Goal: Transaction & Acquisition: Book appointment/travel/reservation

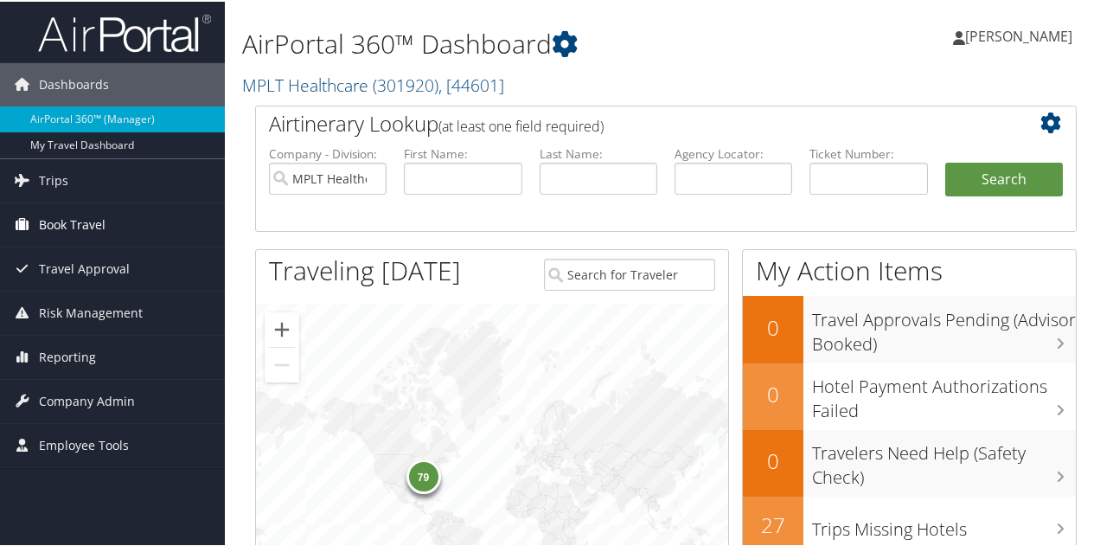
click at [96, 217] on span "Book Travel" at bounding box center [72, 223] width 67 height 43
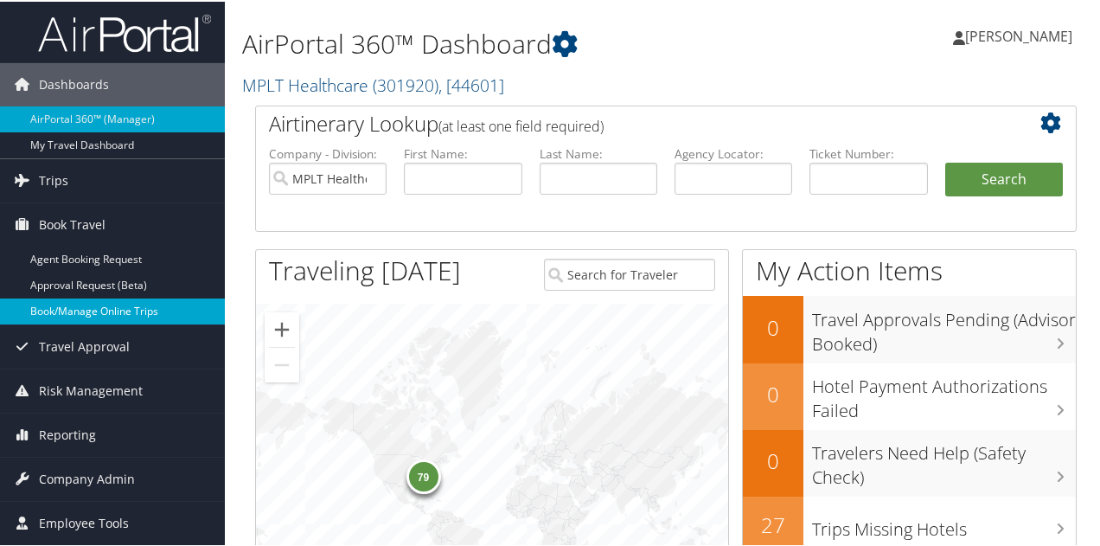
click at [99, 307] on link "Book/Manage Online Trips" at bounding box center [112, 310] width 225 height 26
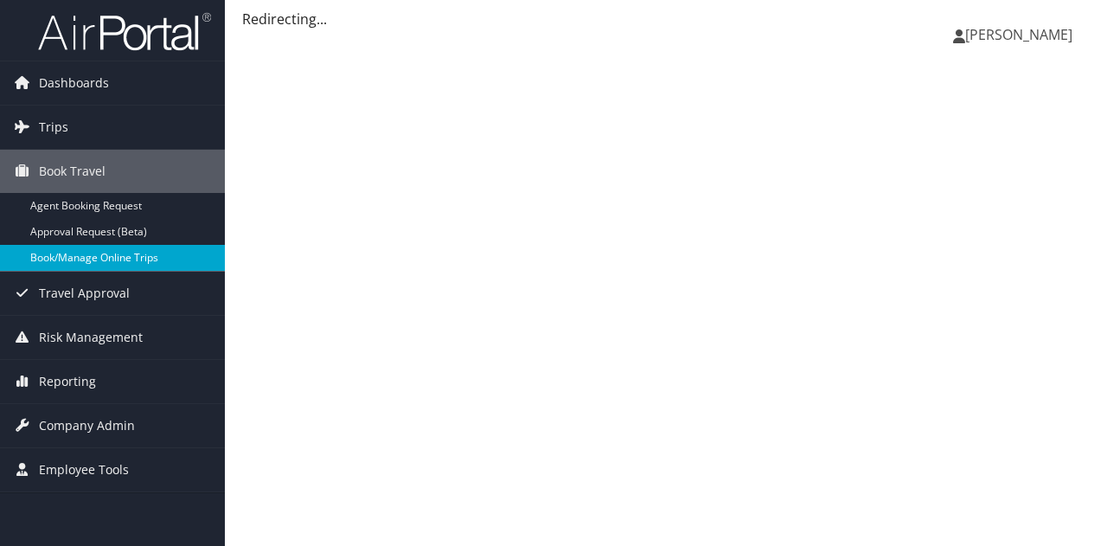
click at [106, 258] on link "Book/Manage Online Trips" at bounding box center [112, 258] width 225 height 26
